Goal: Information Seeking & Learning: Learn about a topic

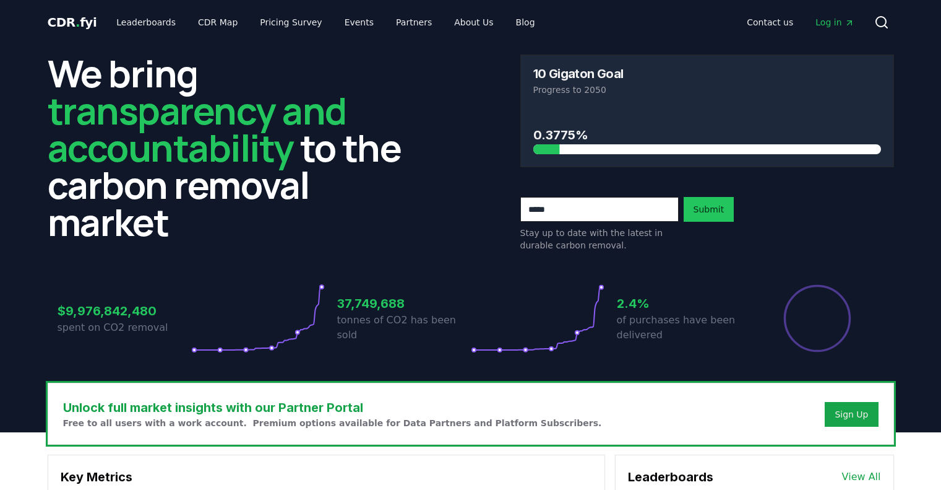
scroll to position [371, 0]
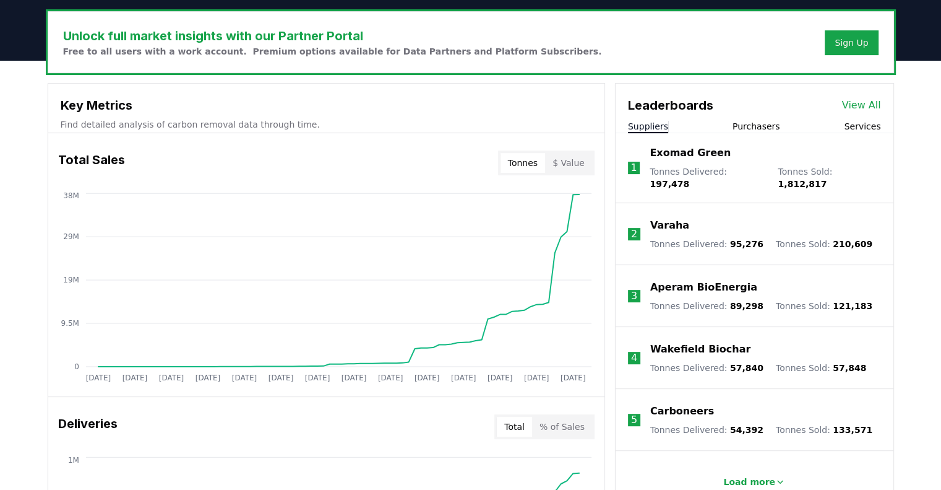
click at [766, 125] on button "Purchasers" at bounding box center [757, 126] width 48 height 12
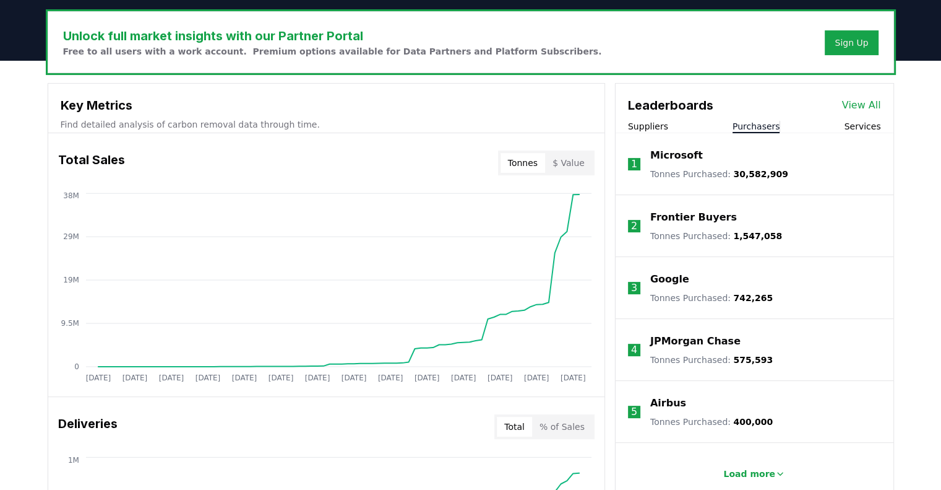
click at [856, 127] on button "Services" at bounding box center [862, 126] width 37 height 12
click at [694, 123] on div "Suppliers Purchasers Services" at bounding box center [755, 126] width 278 height 13
click at [649, 123] on button "Suppliers" at bounding box center [648, 126] width 40 height 12
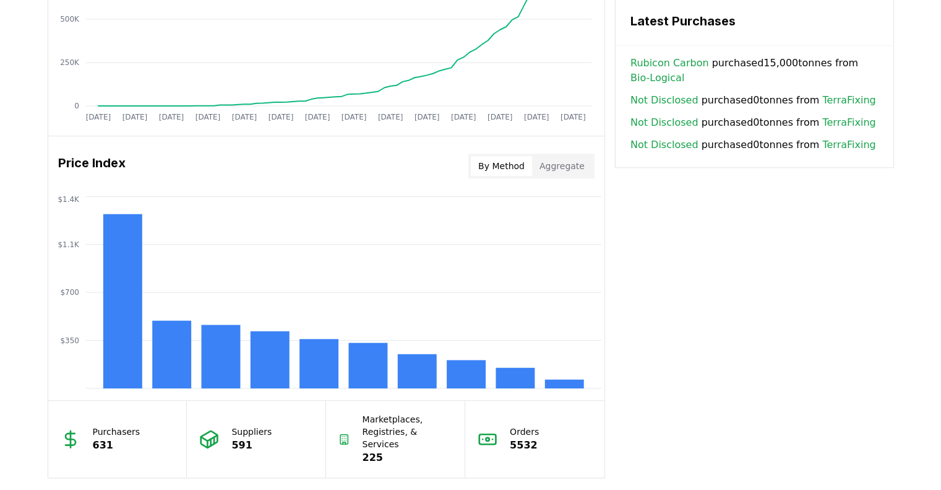
scroll to position [928, 0]
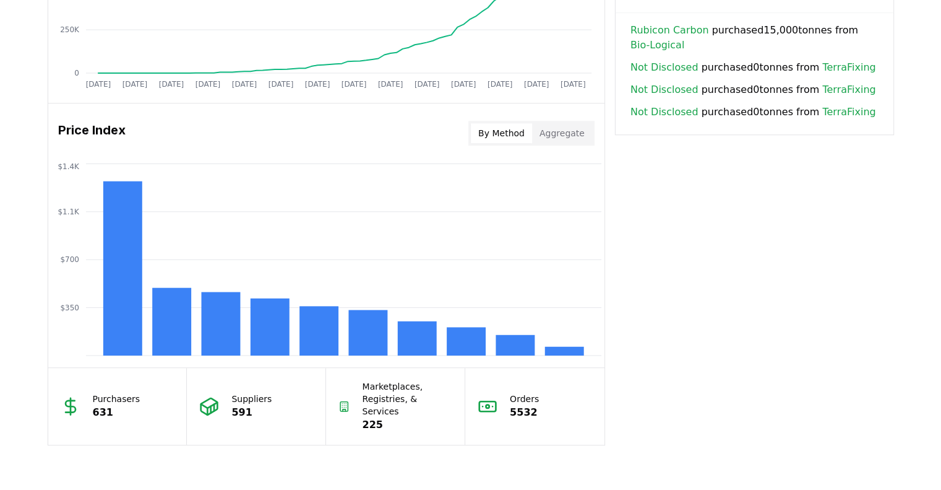
click at [523, 134] on button "By Method" at bounding box center [501, 133] width 61 height 20
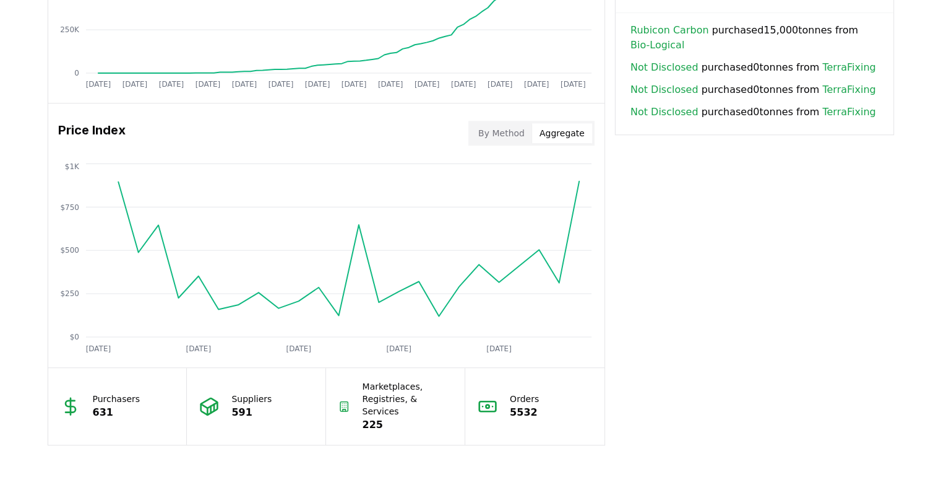
click at [556, 134] on button "Aggregate" at bounding box center [562, 133] width 60 height 20
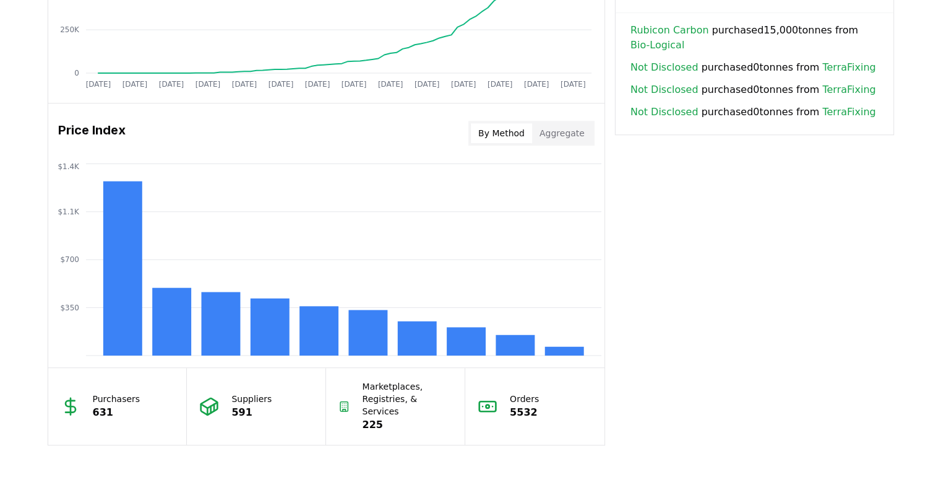
click at [511, 136] on button "By Method" at bounding box center [501, 133] width 61 height 20
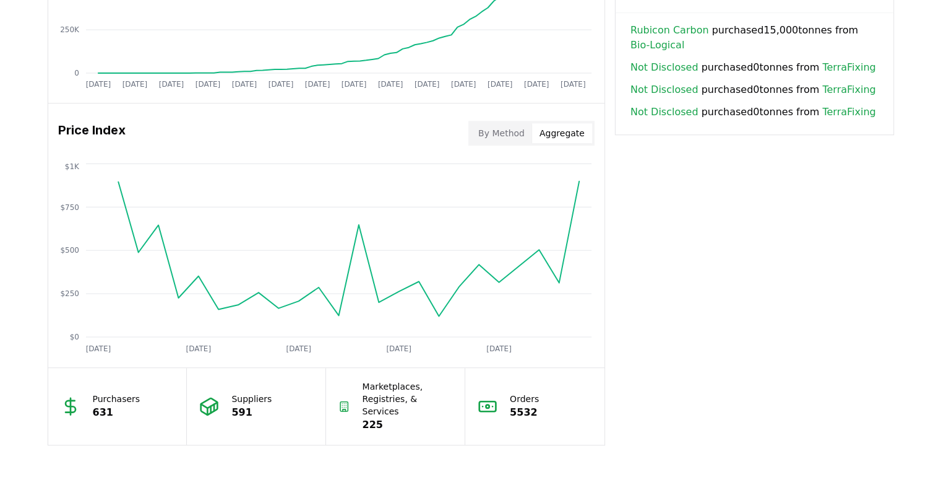
click at [550, 133] on button "Aggregate" at bounding box center [562, 133] width 60 height 20
click at [500, 133] on button "By Method" at bounding box center [501, 133] width 61 height 20
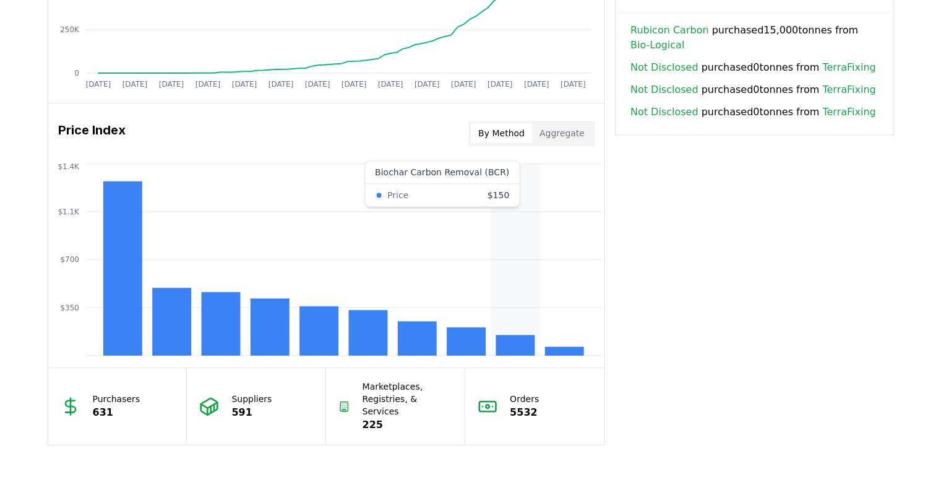
click at [497, 347] on rect at bounding box center [515, 345] width 39 height 20
click at [512, 344] on rect at bounding box center [515, 345] width 39 height 20
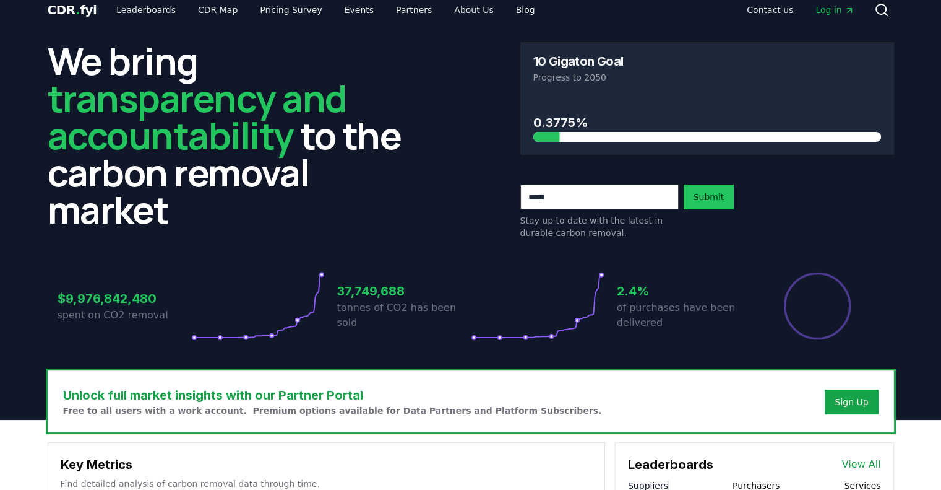
scroll to position [0, 0]
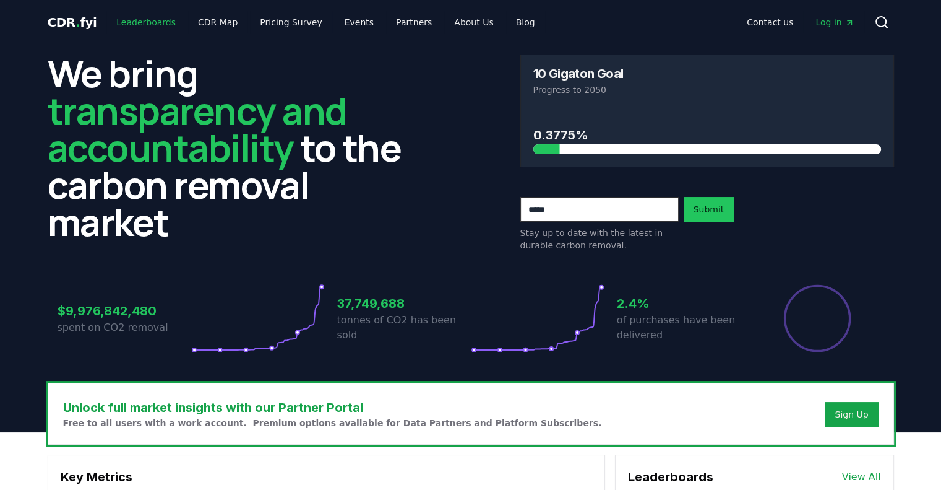
click at [157, 18] on link "Leaderboards" at bounding box center [145, 22] width 79 height 22
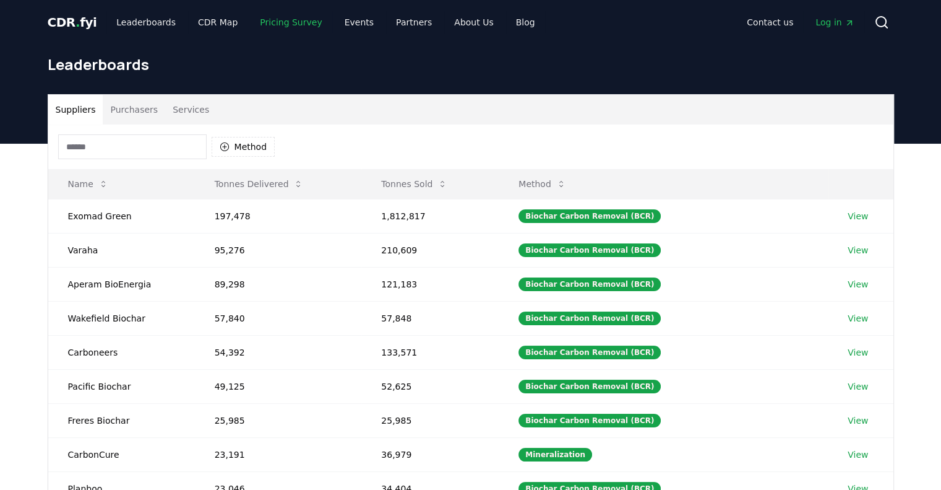
click at [306, 22] on link "Pricing Survey" at bounding box center [291, 22] width 82 height 22
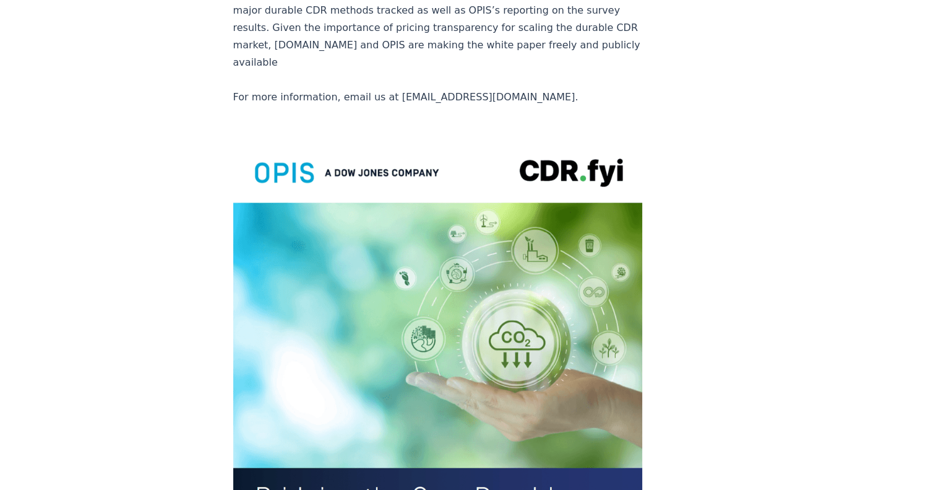
scroll to position [2834, 0]
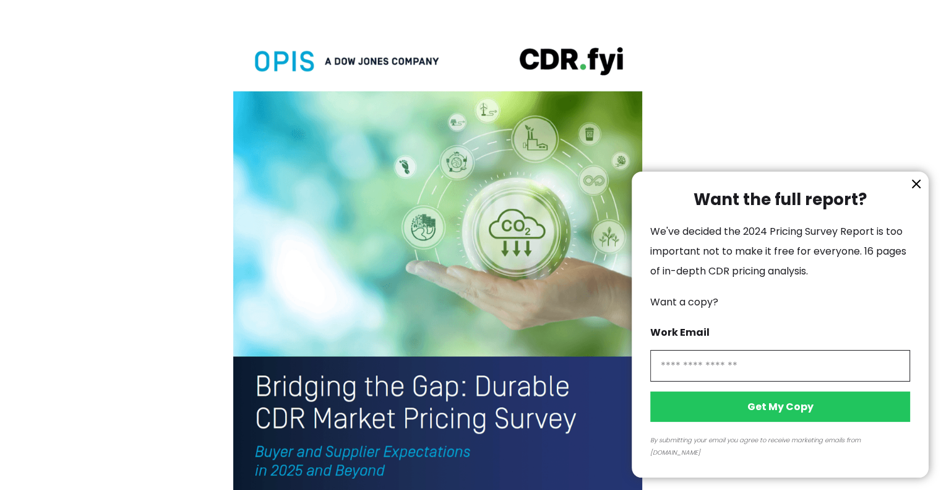
click at [913, 191] on icon "information" at bounding box center [916, 183] width 15 height 15
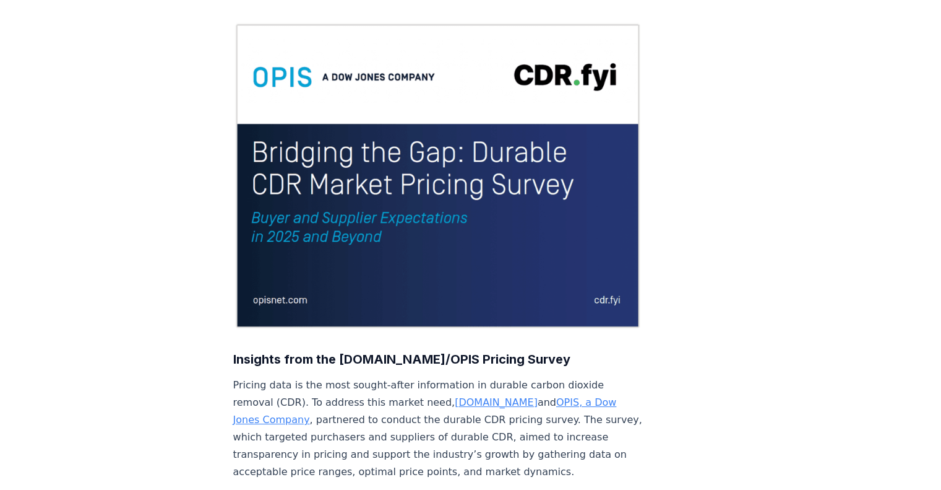
scroll to position [0, 0]
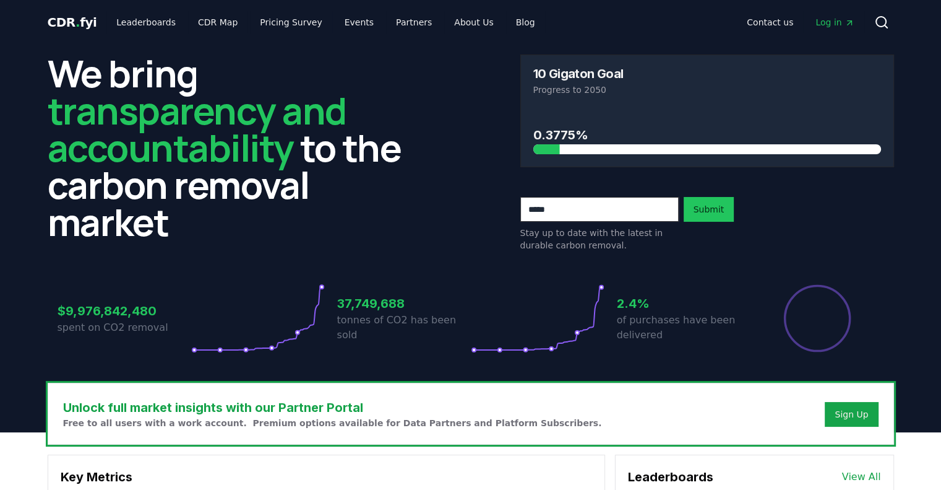
click at [168, 6] on div "CDR . fyi Leaderboards CDR Map Pricing Survey Events Partners About Us Blog Con…" at bounding box center [471, 22] width 847 height 45
click at [147, 26] on link "Leaderboards" at bounding box center [145, 22] width 79 height 22
click at [147, 25] on link "Leaderboards" at bounding box center [145, 22] width 79 height 22
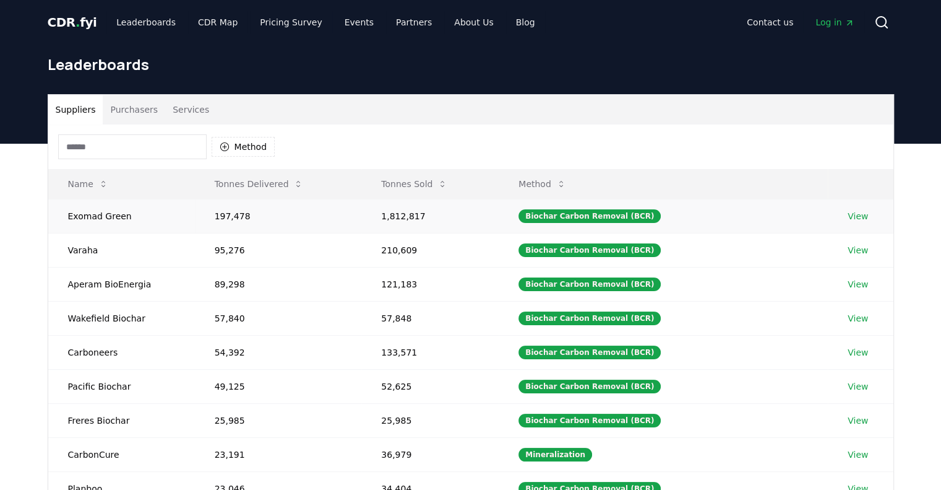
click at [821, 212] on td "Biochar Carbon Removal (BCR)" at bounding box center [663, 216] width 329 height 34
click at [854, 212] on link "View" at bounding box center [858, 216] width 20 height 12
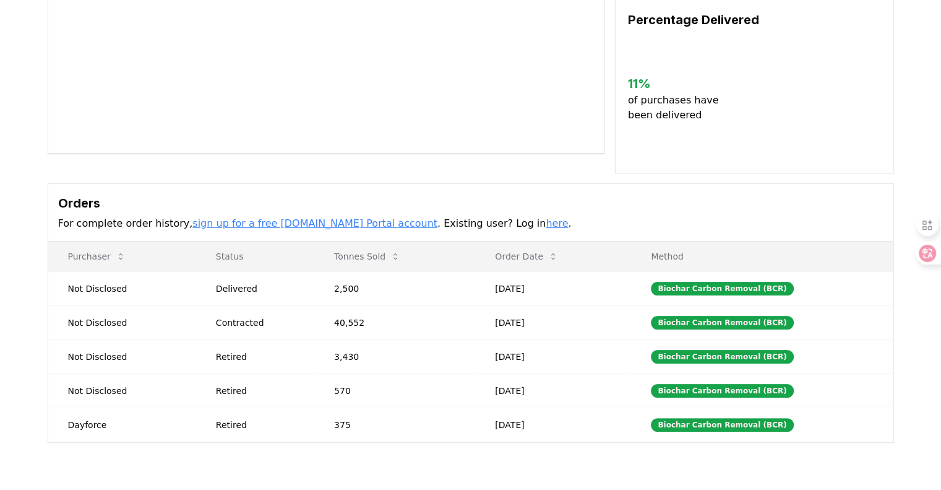
scroll to position [248, 0]
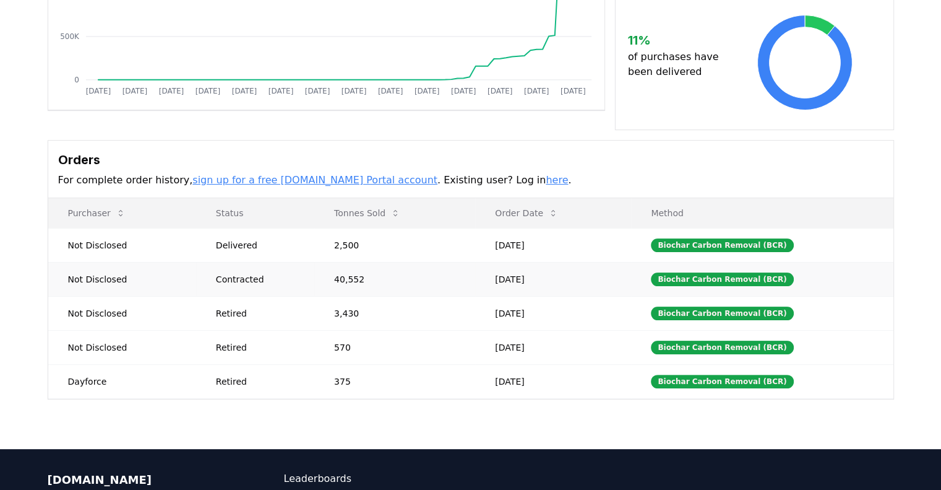
click at [343, 275] on td "40,552" at bounding box center [394, 279] width 161 height 34
click at [727, 283] on div "Biochar Carbon Removal (BCR)" at bounding box center [722, 279] width 142 height 14
click at [727, 279] on div "Biochar Carbon Removal (BCR)" at bounding box center [722, 279] width 142 height 14
click at [567, 278] on td "[DATE]" at bounding box center [553, 279] width 156 height 34
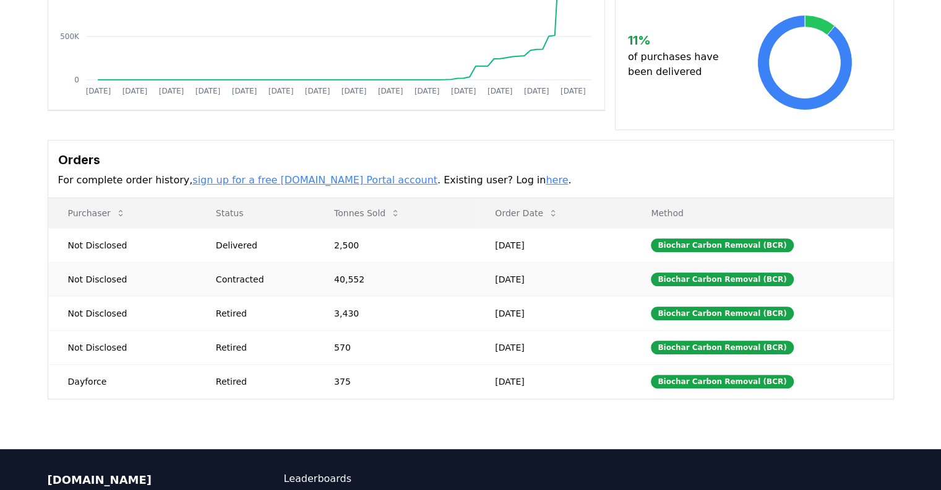
click at [535, 270] on td "[DATE]" at bounding box center [553, 279] width 156 height 34
click at [349, 270] on td "40,552" at bounding box center [394, 279] width 161 height 34
click at [348, 270] on td "40,552" at bounding box center [394, 279] width 161 height 34
click at [267, 277] on div "Contracted" at bounding box center [260, 279] width 88 height 12
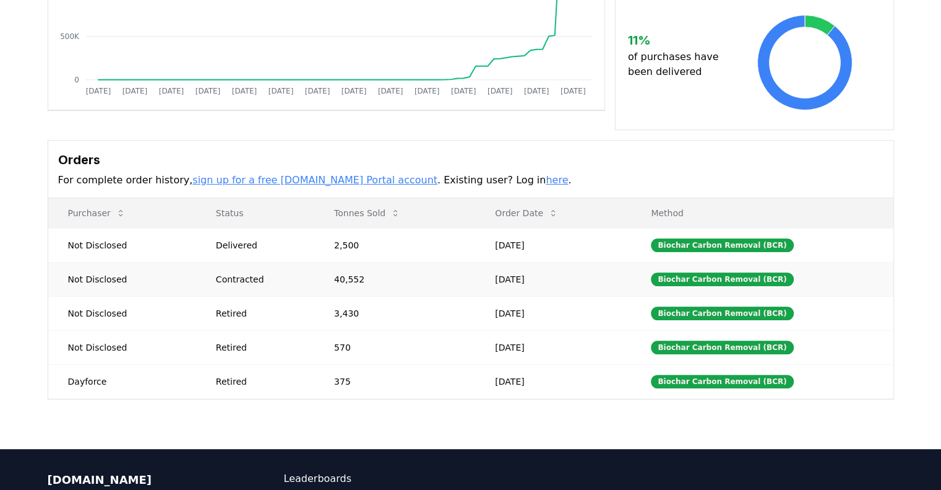
click at [252, 277] on div "Contracted" at bounding box center [260, 279] width 88 height 12
click at [170, 272] on td "Not Disclosed" at bounding box center [122, 279] width 148 height 34
click at [134, 273] on td "Not Disclosed" at bounding box center [122, 279] width 148 height 34
click at [108, 274] on td "Not Disclosed" at bounding box center [122, 279] width 148 height 34
click at [106, 272] on td "Not Disclosed" at bounding box center [122, 279] width 148 height 34
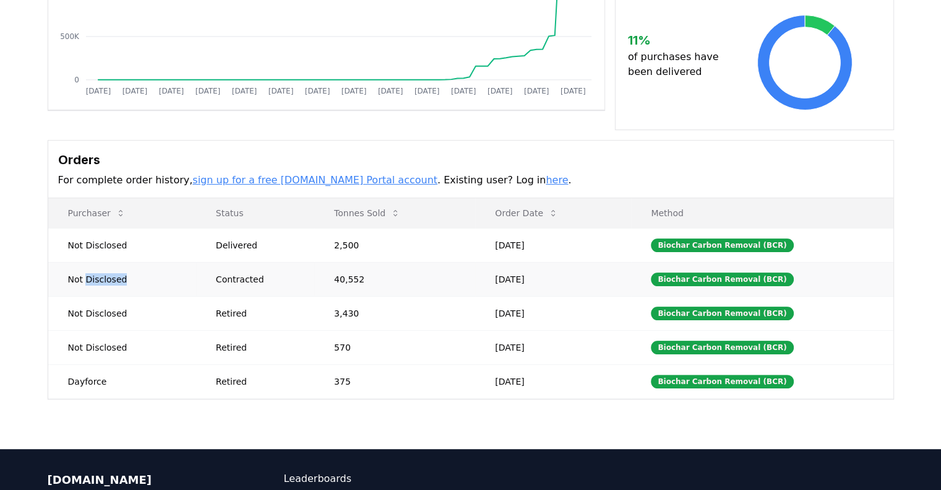
click at [106, 272] on td "Not Disclosed" at bounding box center [122, 279] width 148 height 34
click at [283, 179] on link "sign up for a free [DOMAIN_NAME] Portal account" at bounding box center [314, 180] width 245 height 12
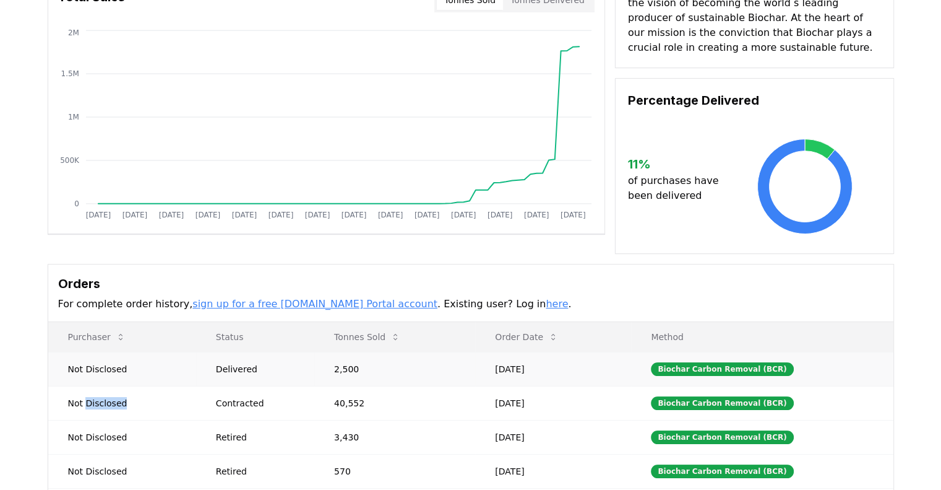
scroll to position [0, 0]
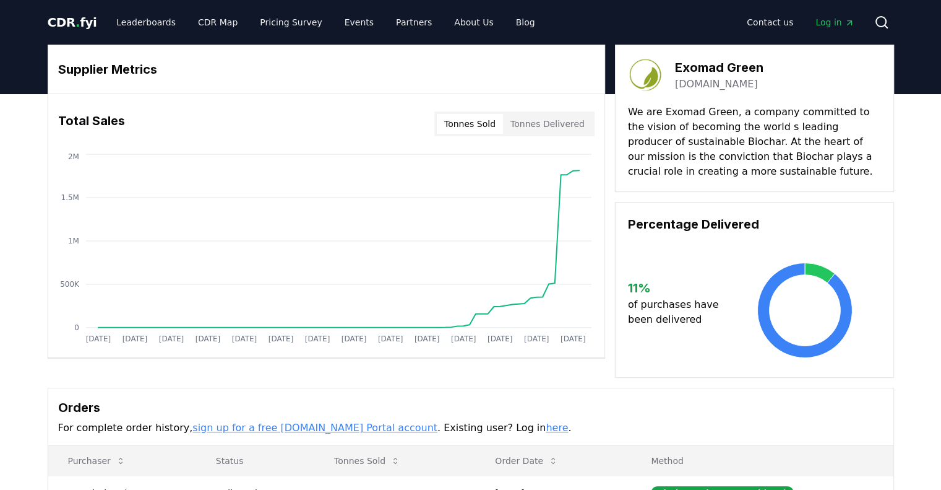
click at [566, 123] on button "Tonnes Delivered" at bounding box center [547, 124] width 89 height 20
click at [497, 125] on button "Tonnes Sold" at bounding box center [470, 124] width 66 height 20
click at [550, 125] on button "Tonnes Delivered" at bounding box center [547, 124] width 89 height 20
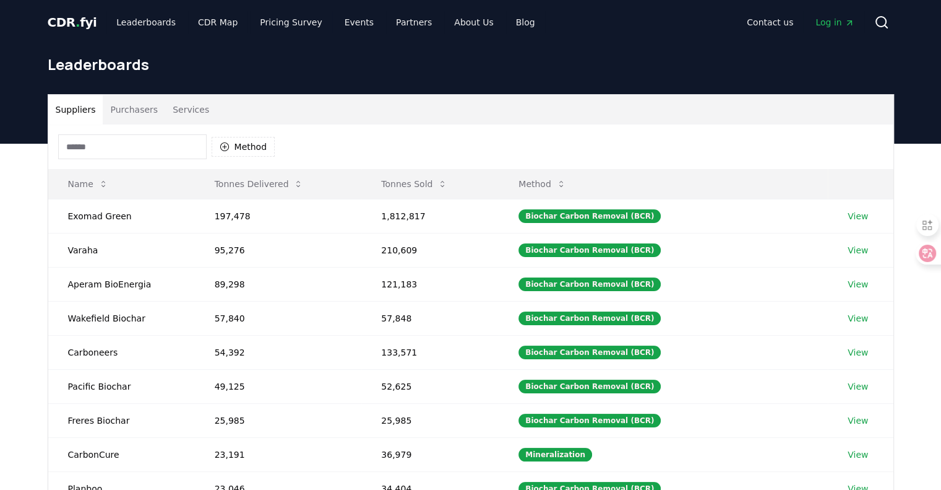
click at [165, 101] on button "Services" at bounding box center [190, 110] width 51 height 30
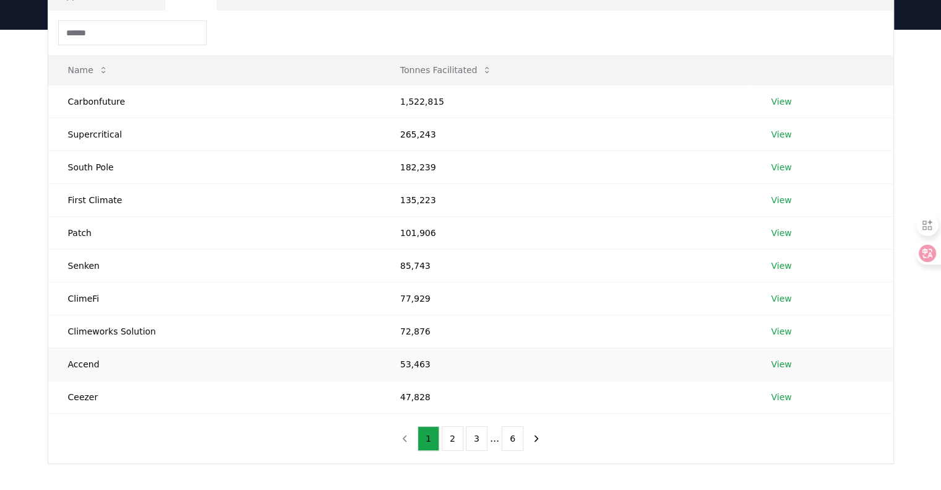
scroll to position [124, 0]
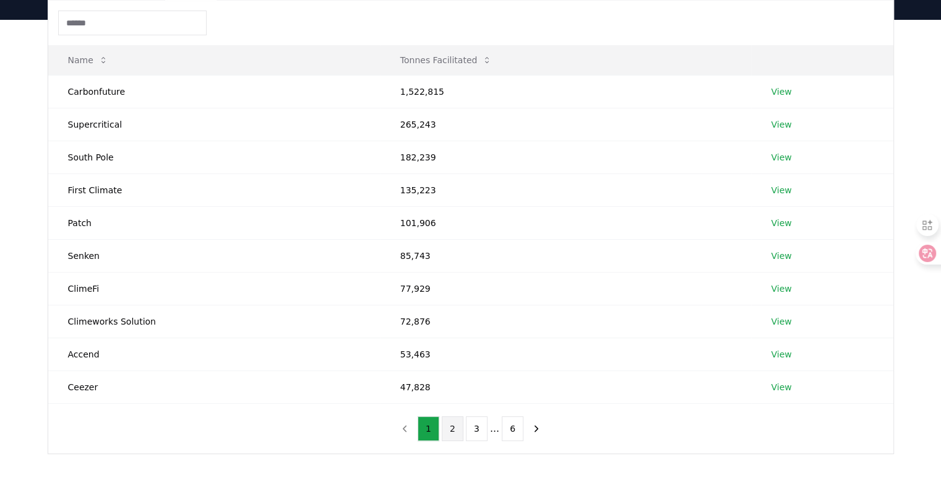
click at [459, 423] on button "2" at bounding box center [453, 428] width 22 height 25
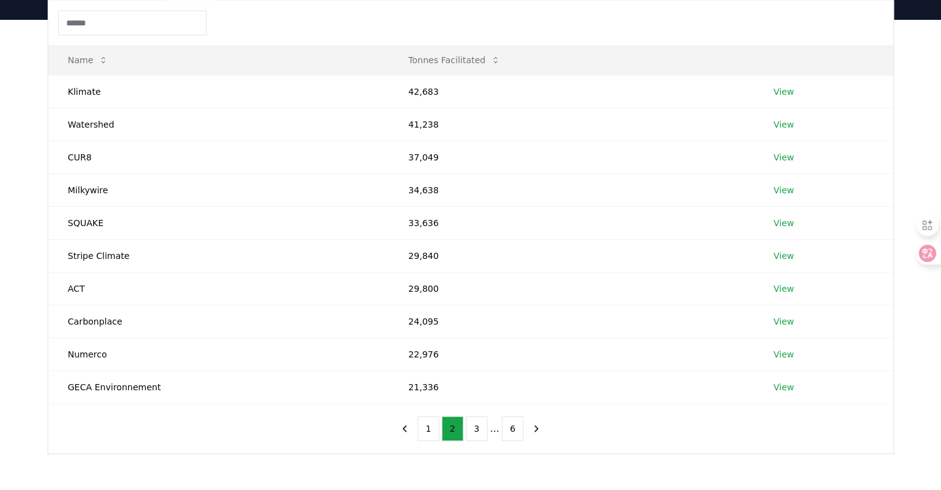
click at [475, 412] on div "1 2 3 ... 6" at bounding box center [471, 428] width 178 height 50
click at [474, 426] on button "3" at bounding box center [477, 428] width 22 height 25
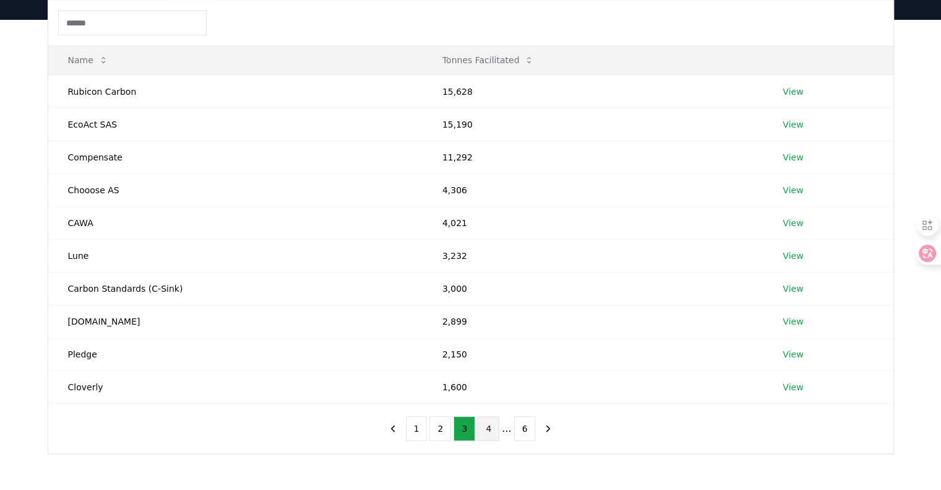
click at [489, 425] on button "4" at bounding box center [489, 428] width 22 height 25
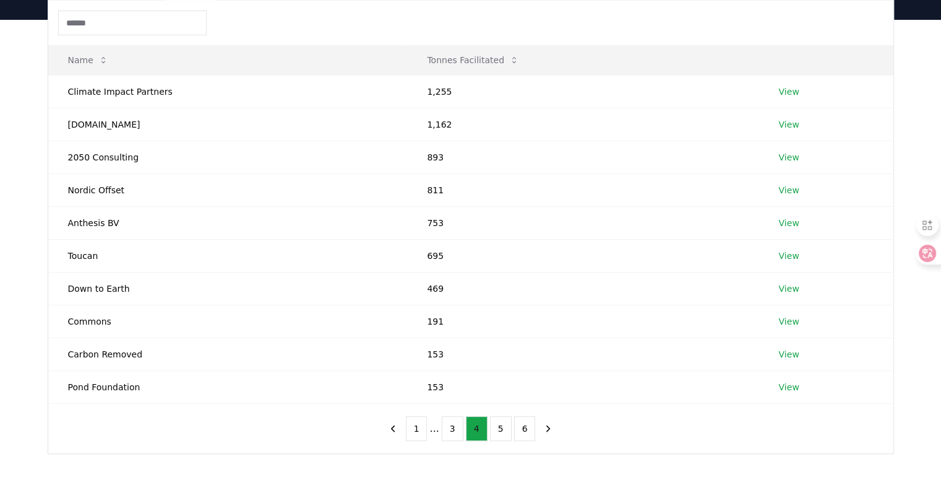
click at [490, 425] on button "5" at bounding box center [501, 428] width 22 height 25
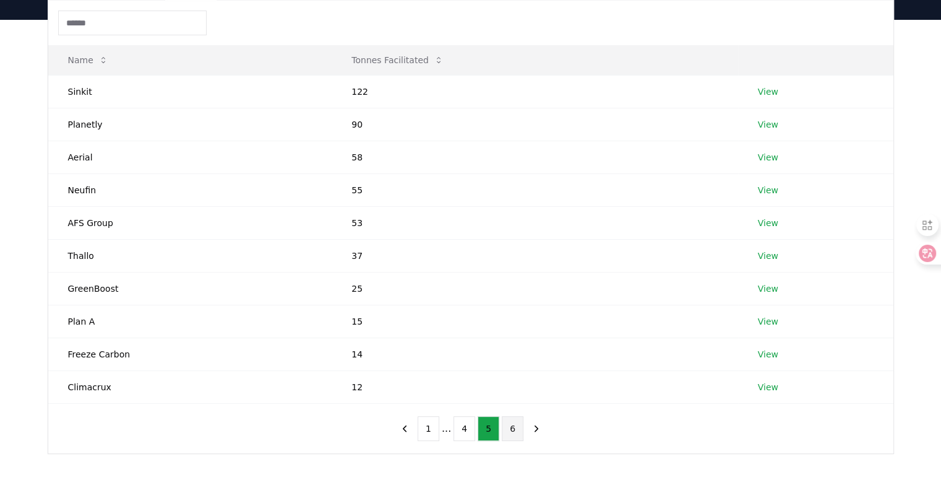
click at [507, 425] on button "6" at bounding box center [513, 428] width 22 height 25
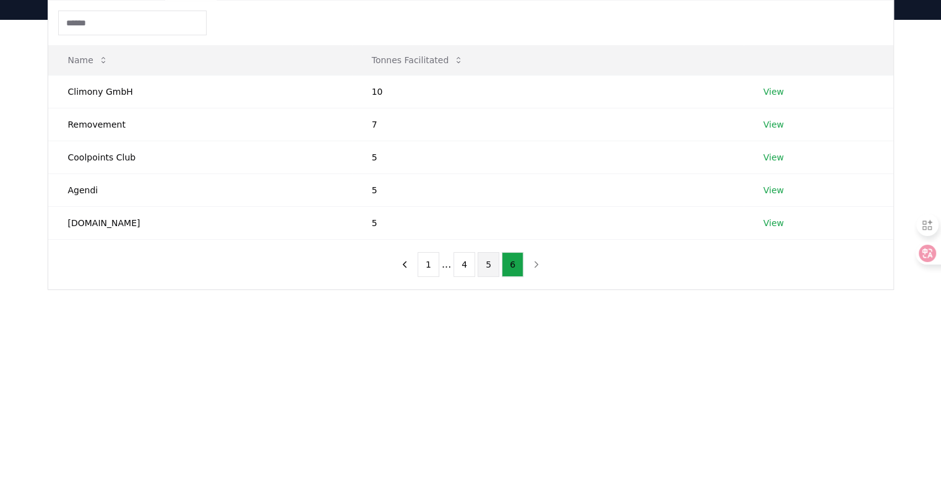
click at [491, 265] on button "5" at bounding box center [489, 264] width 22 height 25
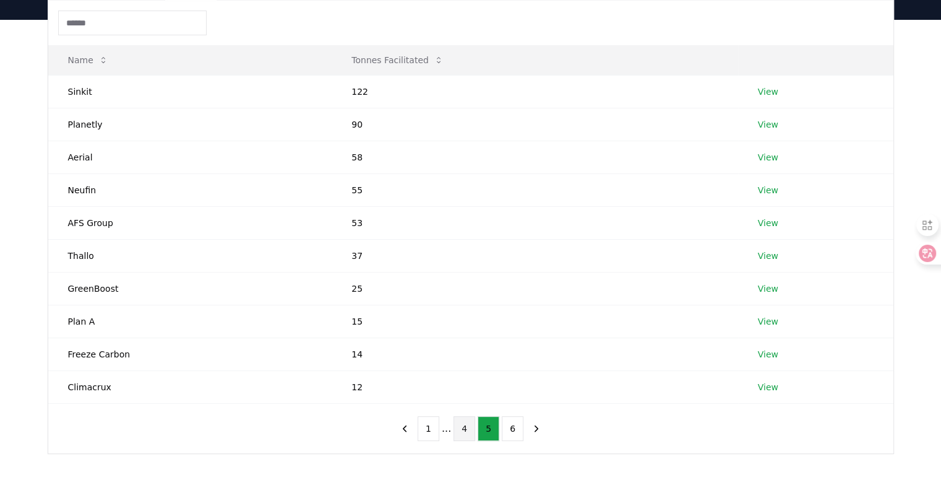
click at [471, 424] on button "4" at bounding box center [465, 428] width 22 height 25
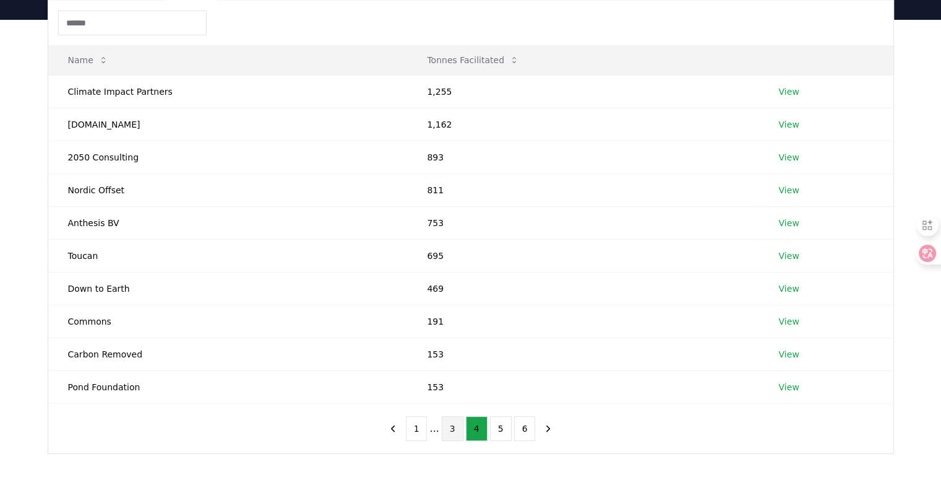
click at [460, 424] on button "3" at bounding box center [453, 428] width 22 height 25
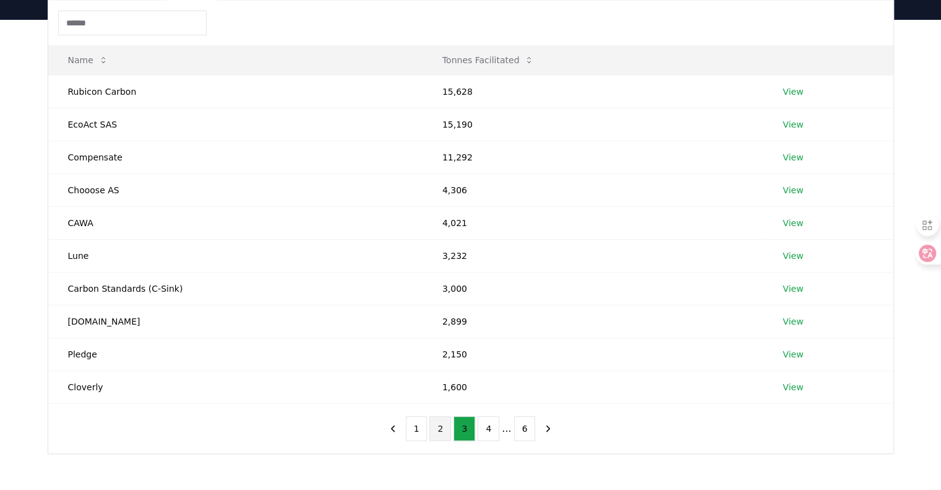
click at [447, 424] on button "2" at bounding box center [440, 428] width 22 height 25
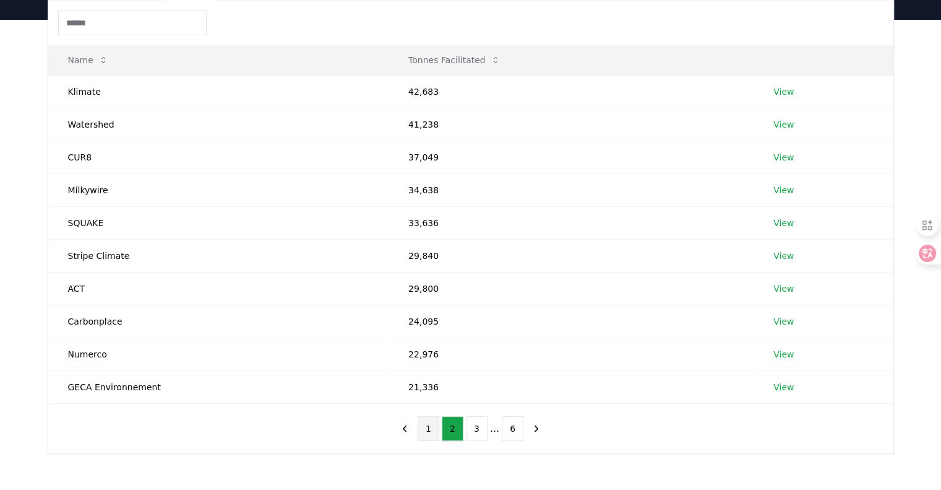
click at [436, 423] on button "1" at bounding box center [429, 428] width 22 height 25
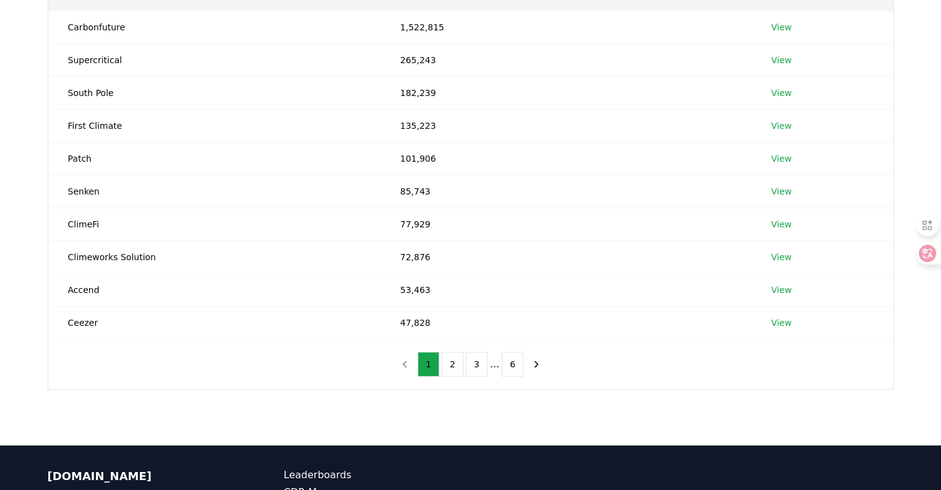
scroll to position [248, 0]
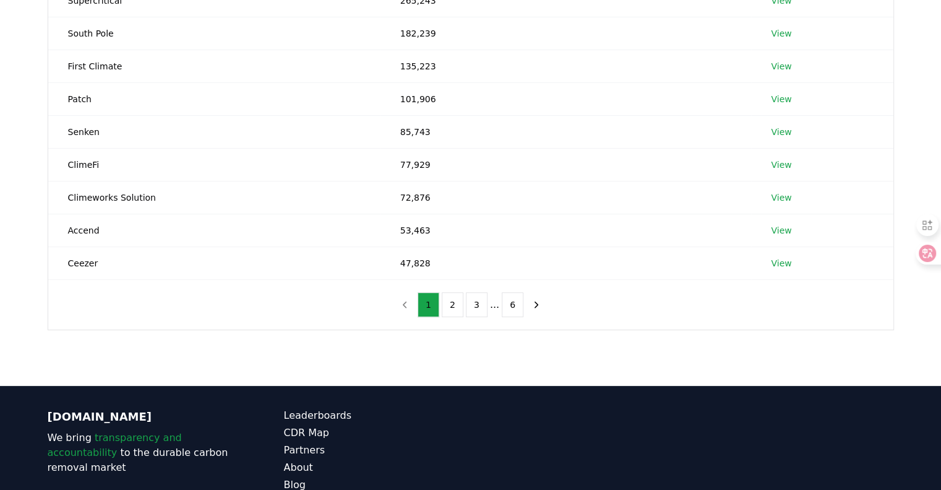
click at [573, 372] on div "Suppliers Purchasers Services Name Tonnes Facilitated Carbonfuture 1,522,815 Vi…" at bounding box center [470, 137] width 941 height 483
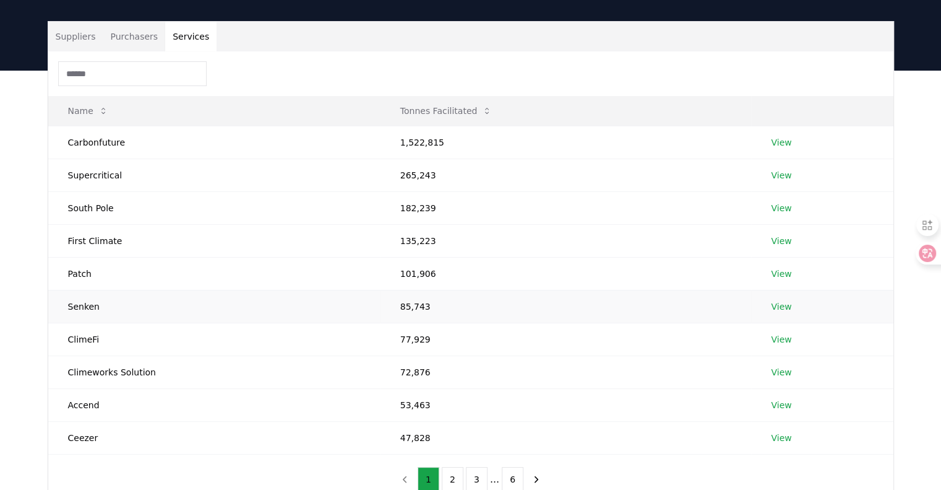
scroll to position [0, 0]
